Goal: Ask a question: Seek information or help from site administrators or community

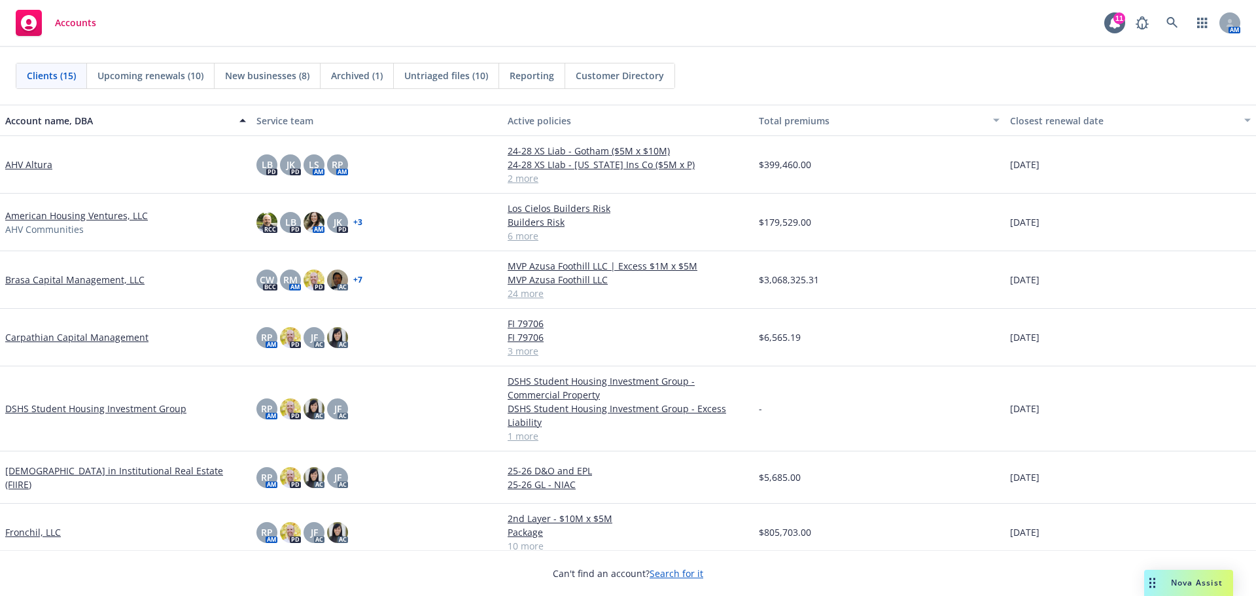
click at [1200, 577] on span "Nova Assist" at bounding box center [1197, 582] width 52 height 11
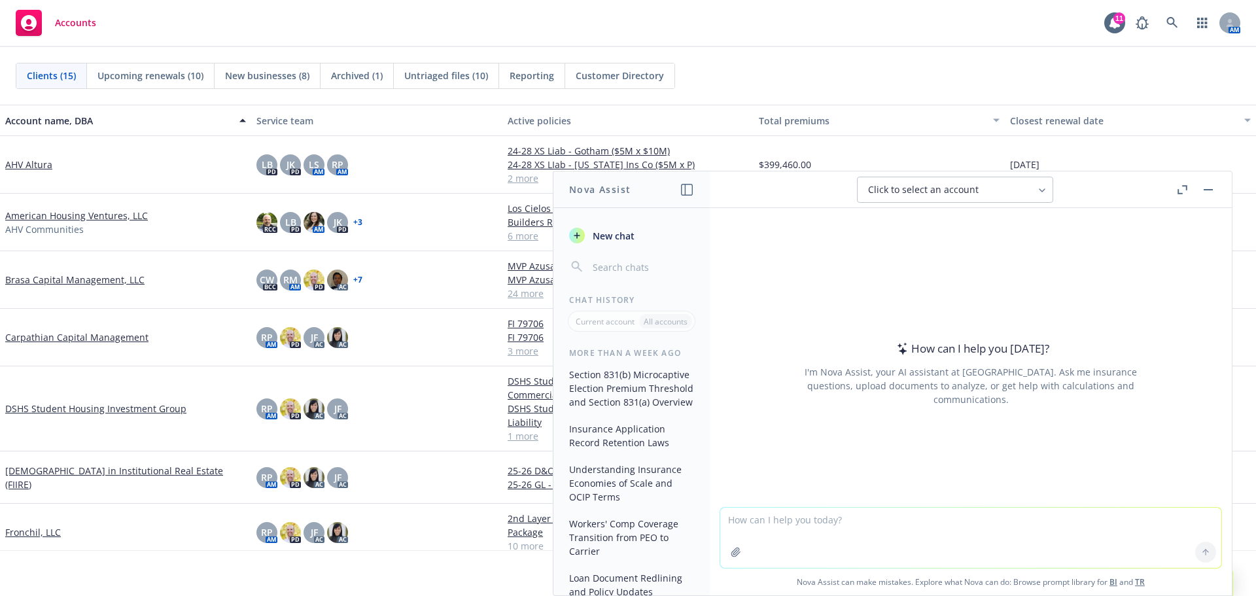
click at [827, 517] on textarea at bounding box center [970, 537] width 501 height 60
paste textarea "National Flood Insurance Act of 1968, as amended by the Flood Disaster Protecti…"
type textarea "National Flood Insurance Act of 1968, as amended by the Flood Disaster Protecti…"
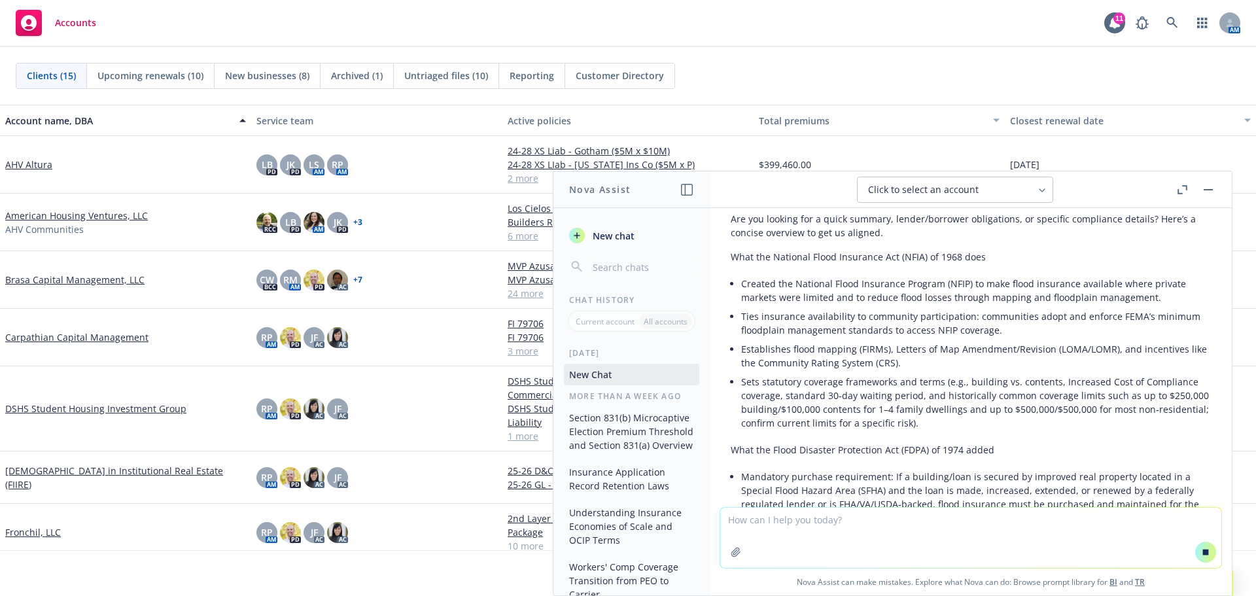
scroll to position [196, 0]
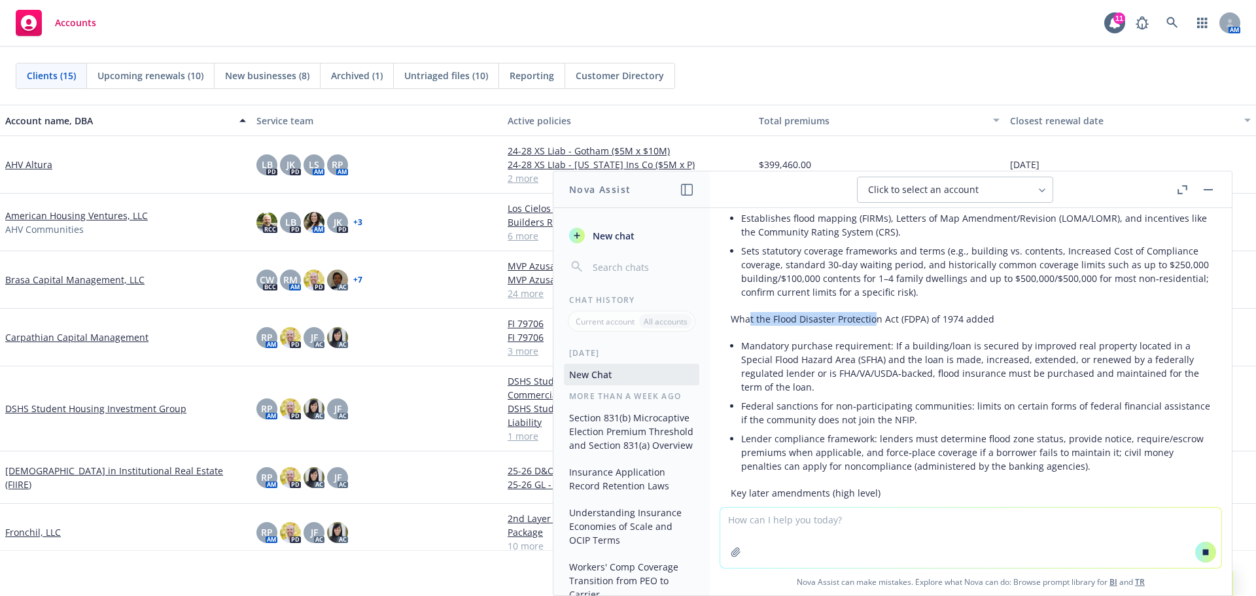
drag, startPoint x: 749, startPoint y: 305, endPoint x: 873, endPoint y: 307, distance: 124.3
click at [873, 312] on p "What the Flood Disaster Protection Act (FDPA) of 1974 added" at bounding box center [970, 319] width 480 height 14
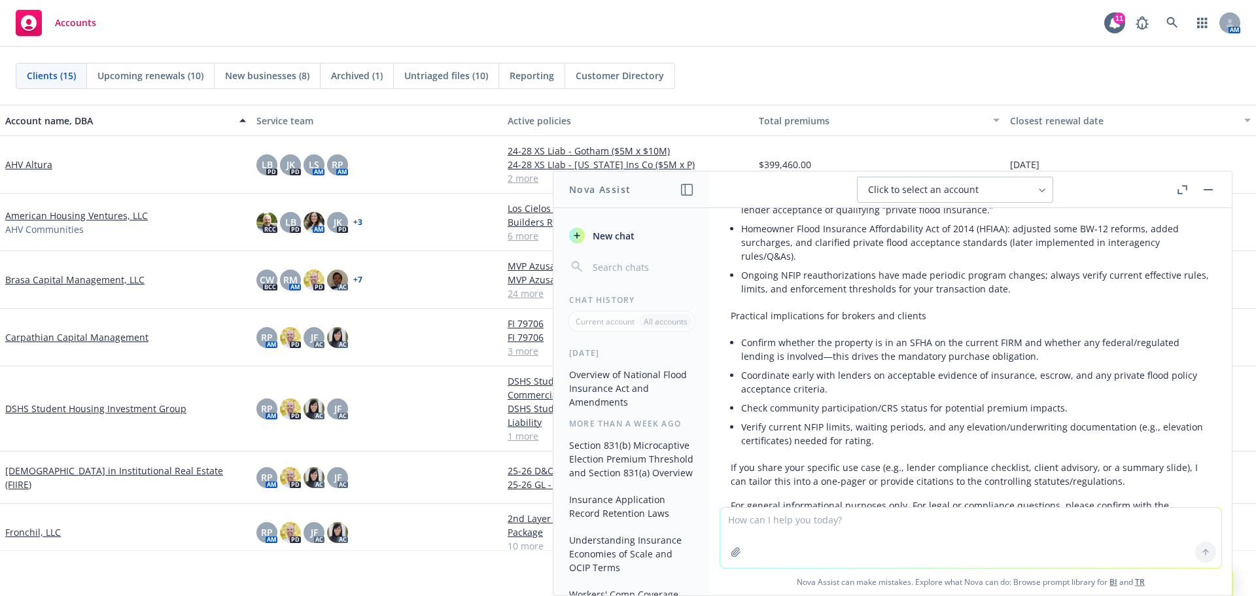
scroll to position [585, 0]
